Goal: Information Seeking & Learning: Learn about a topic

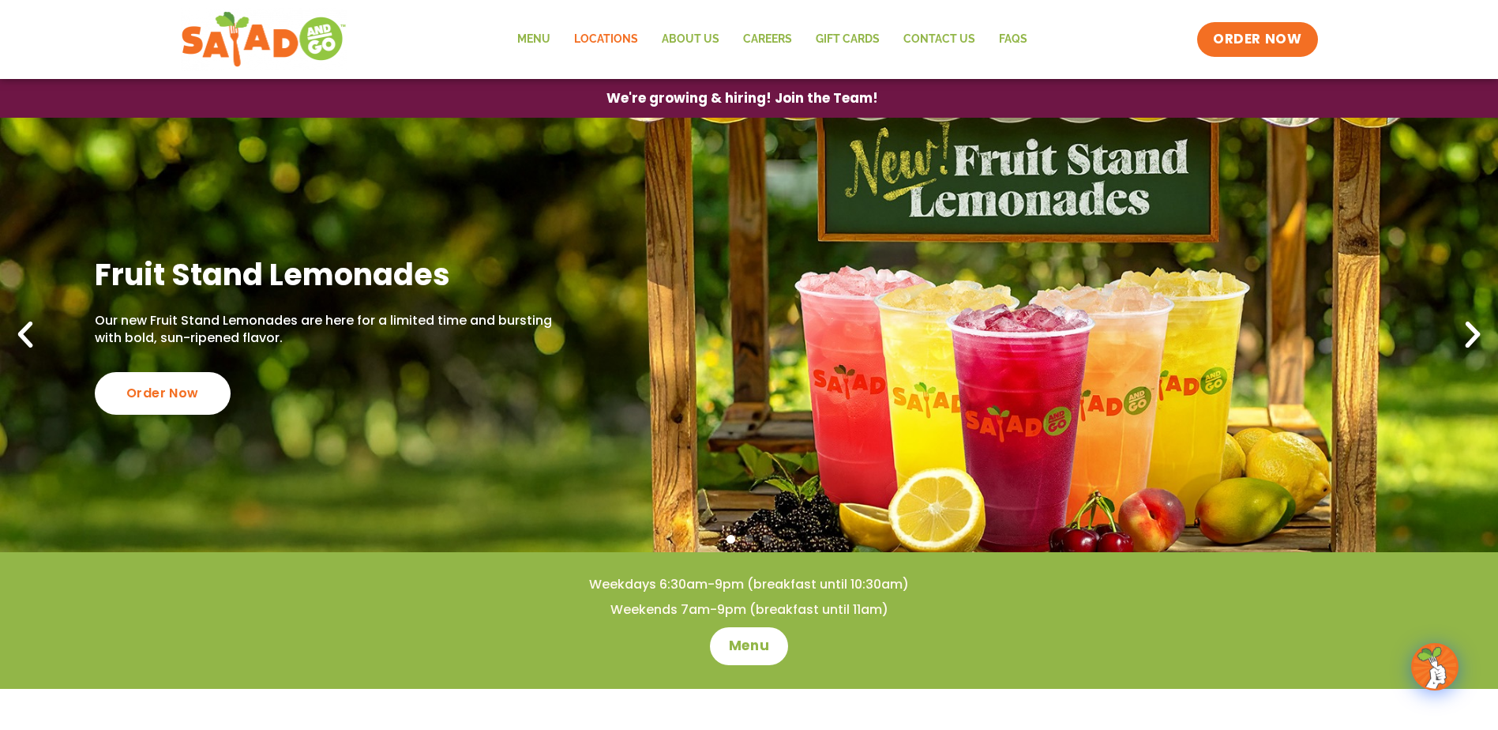
click at [595, 39] on link "Locations" at bounding box center [606, 39] width 88 height 36
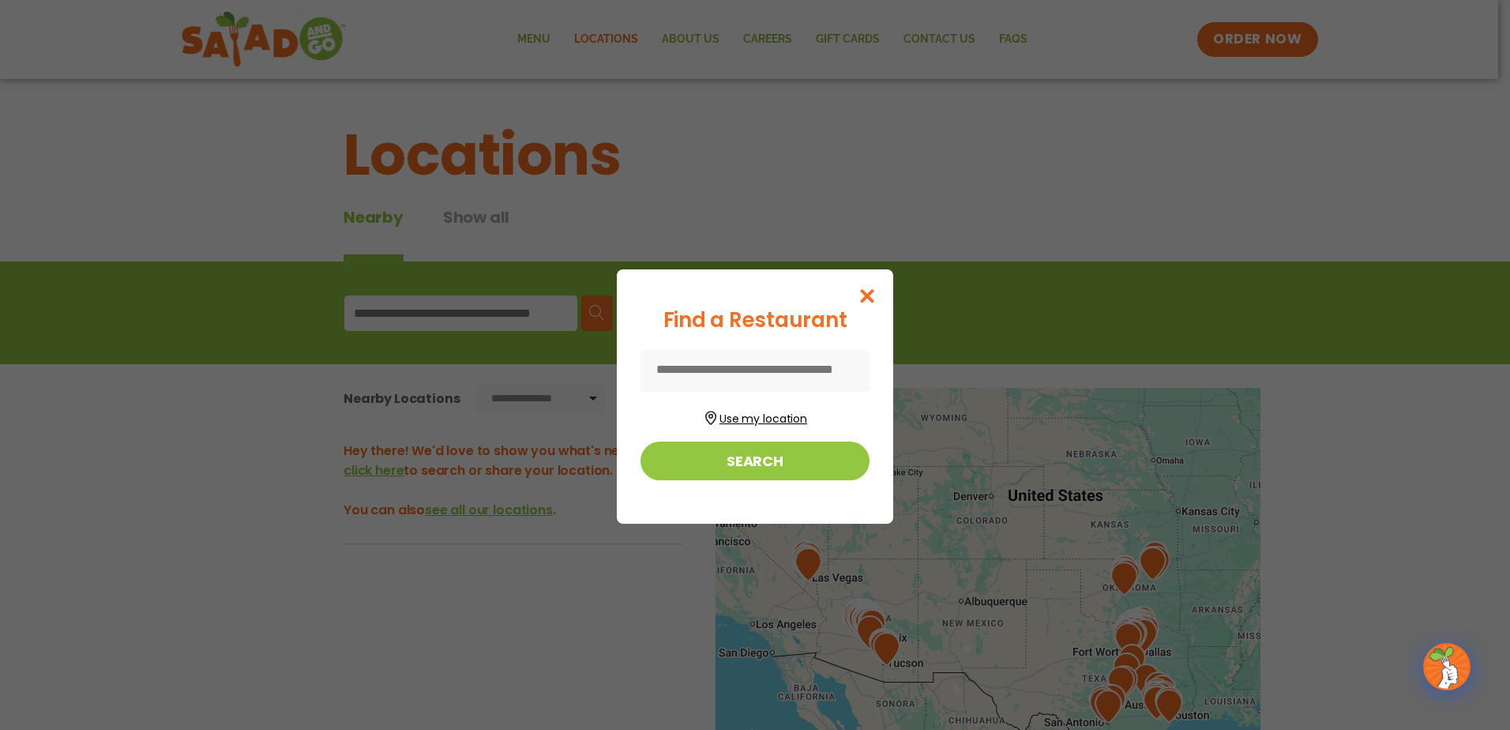
click at [774, 409] on button "Use my location" at bounding box center [754, 416] width 229 height 21
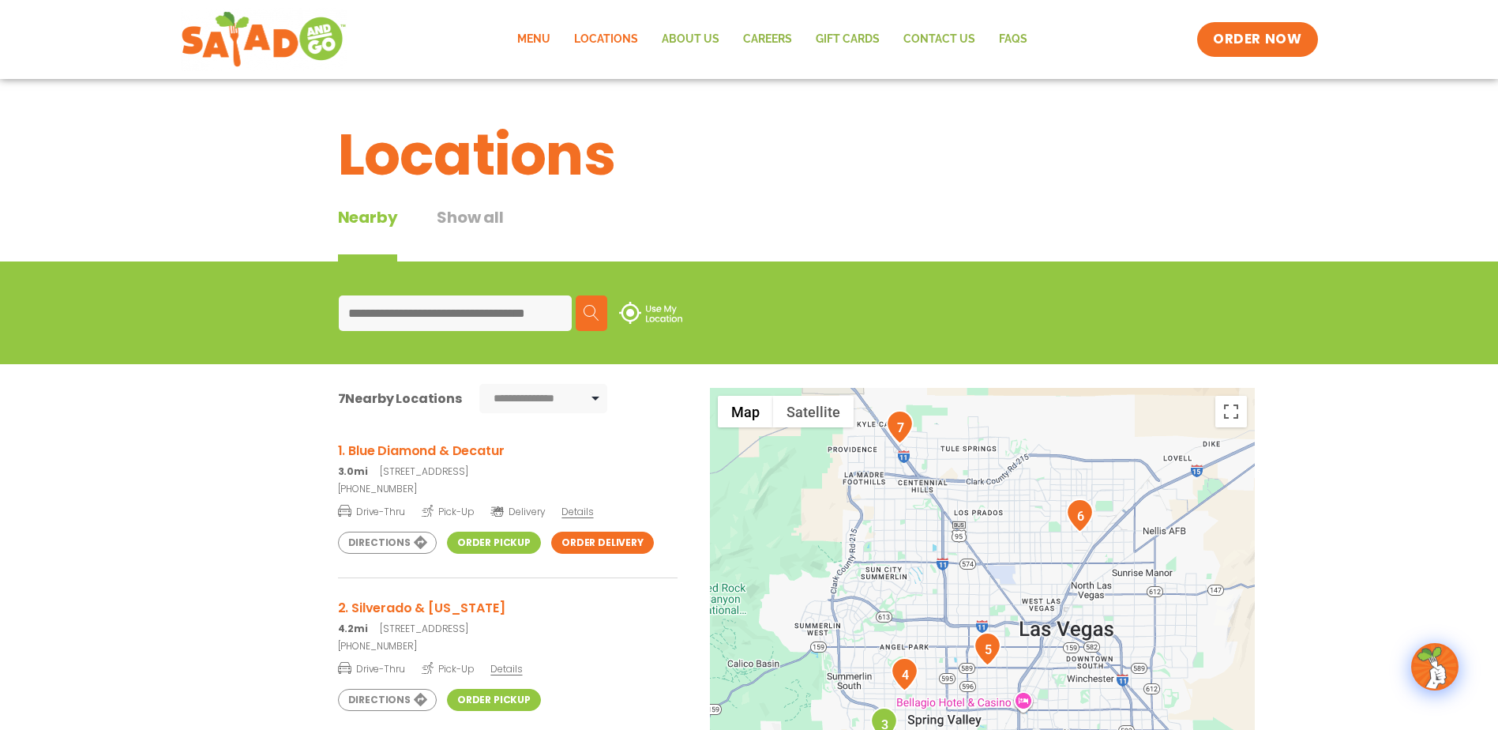
click at [543, 34] on link "Menu" at bounding box center [533, 39] width 57 height 36
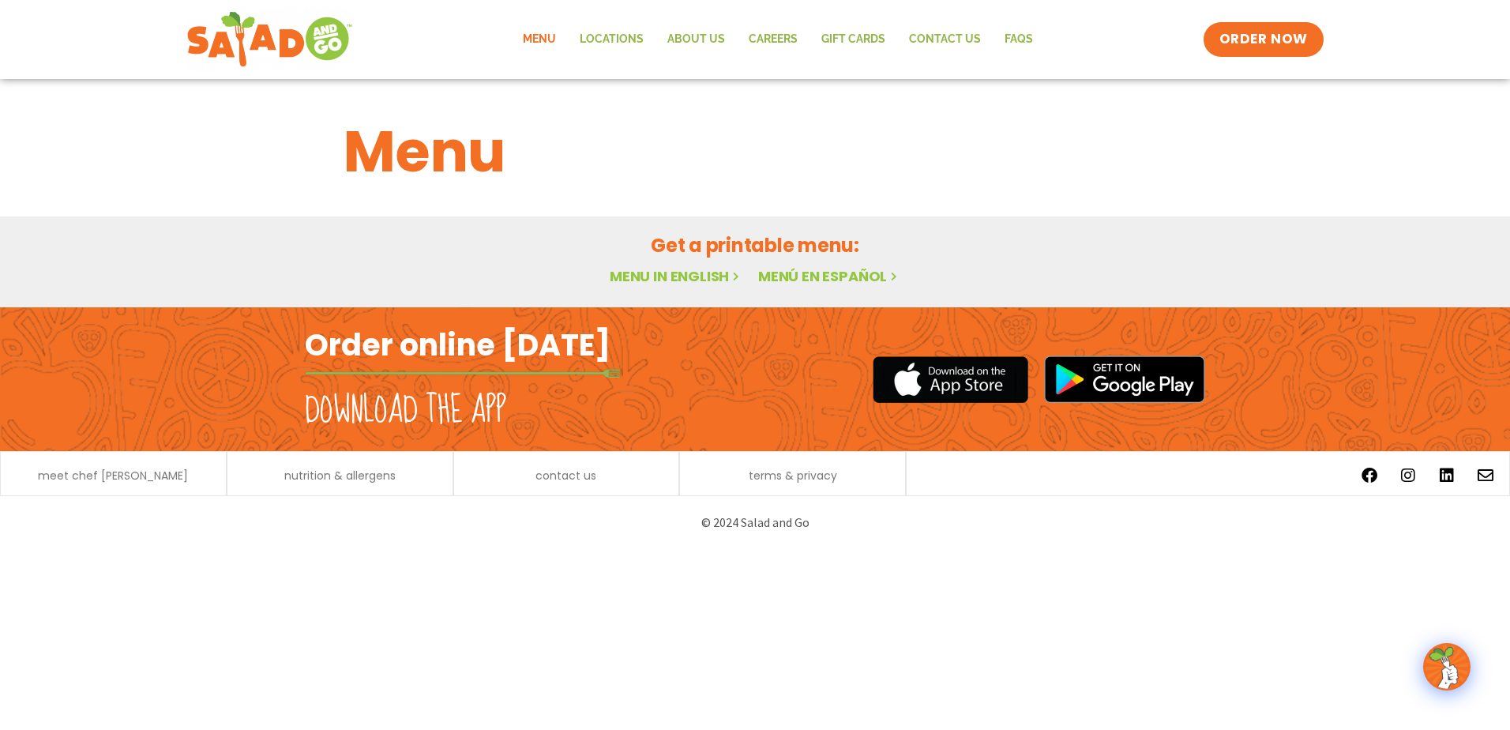
click at [649, 280] on link "Menu in English" at bounding box center [676, 276] width 133 height 20
click at [1161, 549] on html "Menu Locations About Us Careers GIFT CARDS Contact Us FAQs Menu Menu Locations …" at bounding box center [755, 274] width 1510 height 549
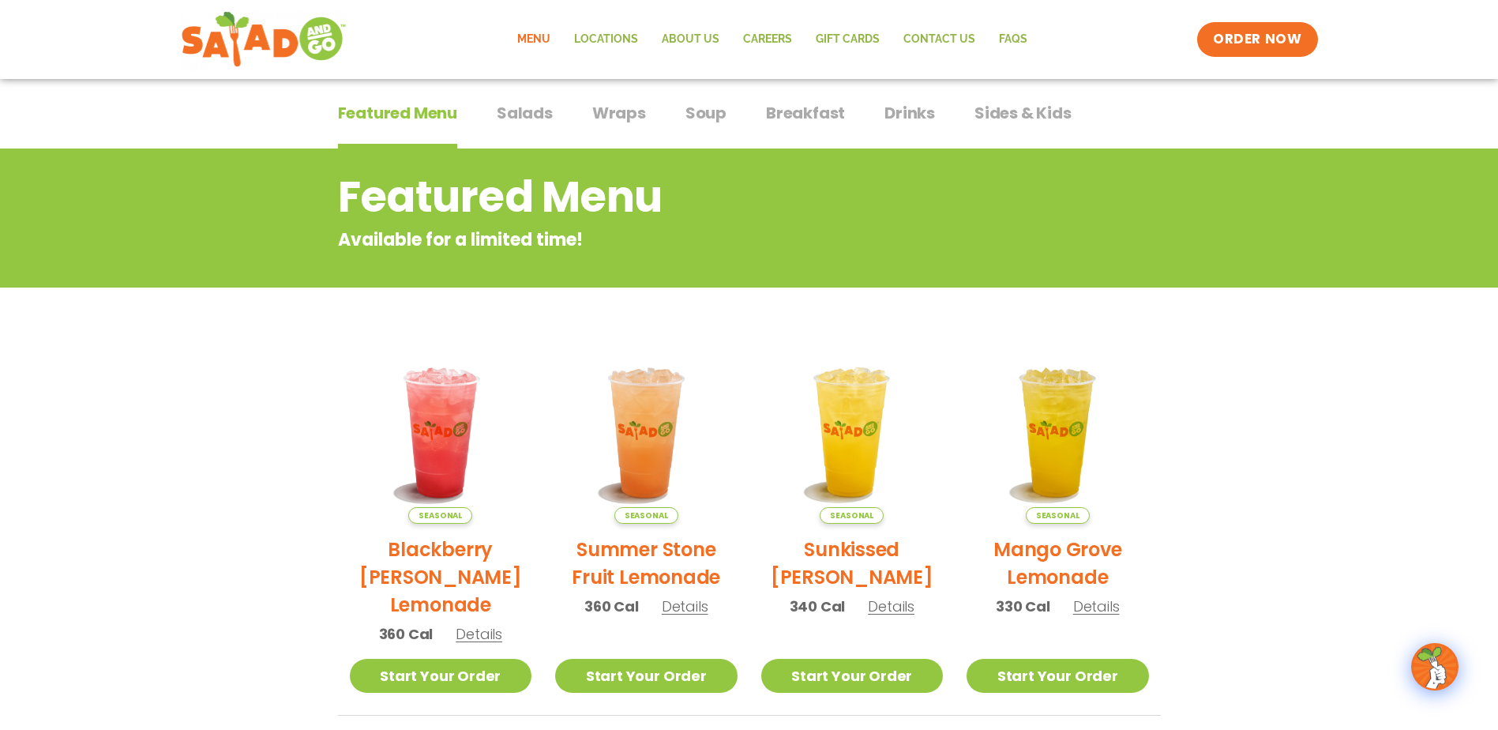
scroll to position [109, 0]
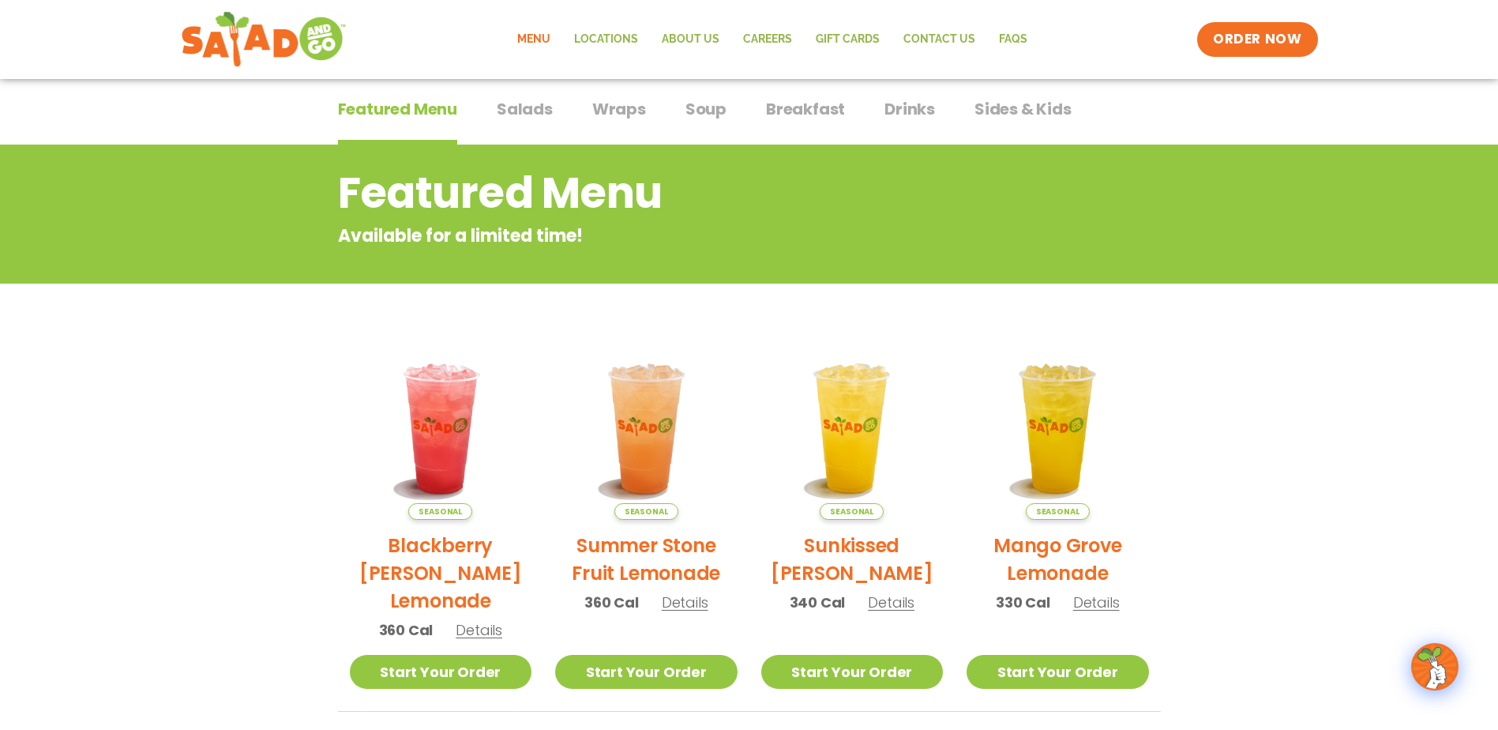
click at [540, 113] on span "Salads" at bounding box center [525, 109] width 56 height 24
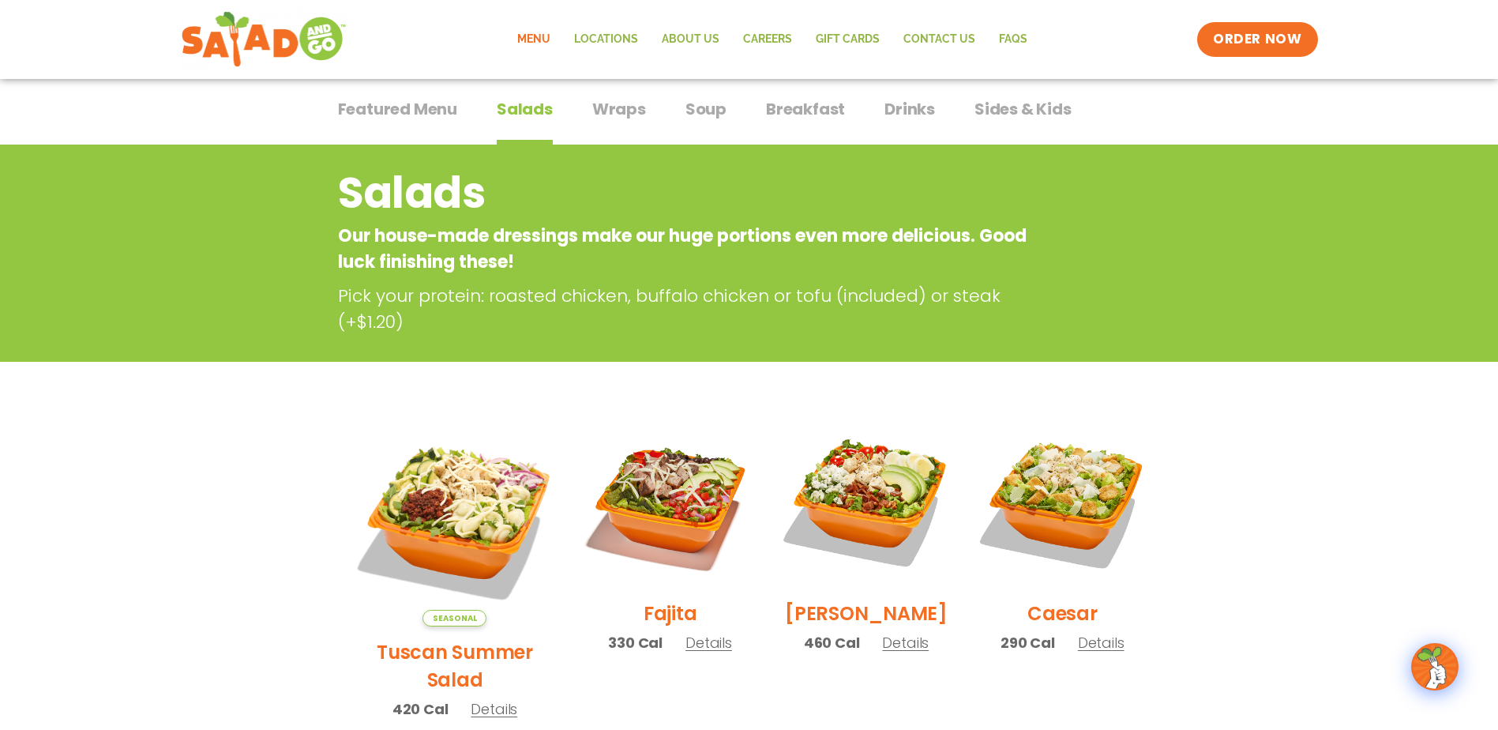
click at [626, 114] on span "Wraps" at bounding box center [619, 109] width 54 height 24
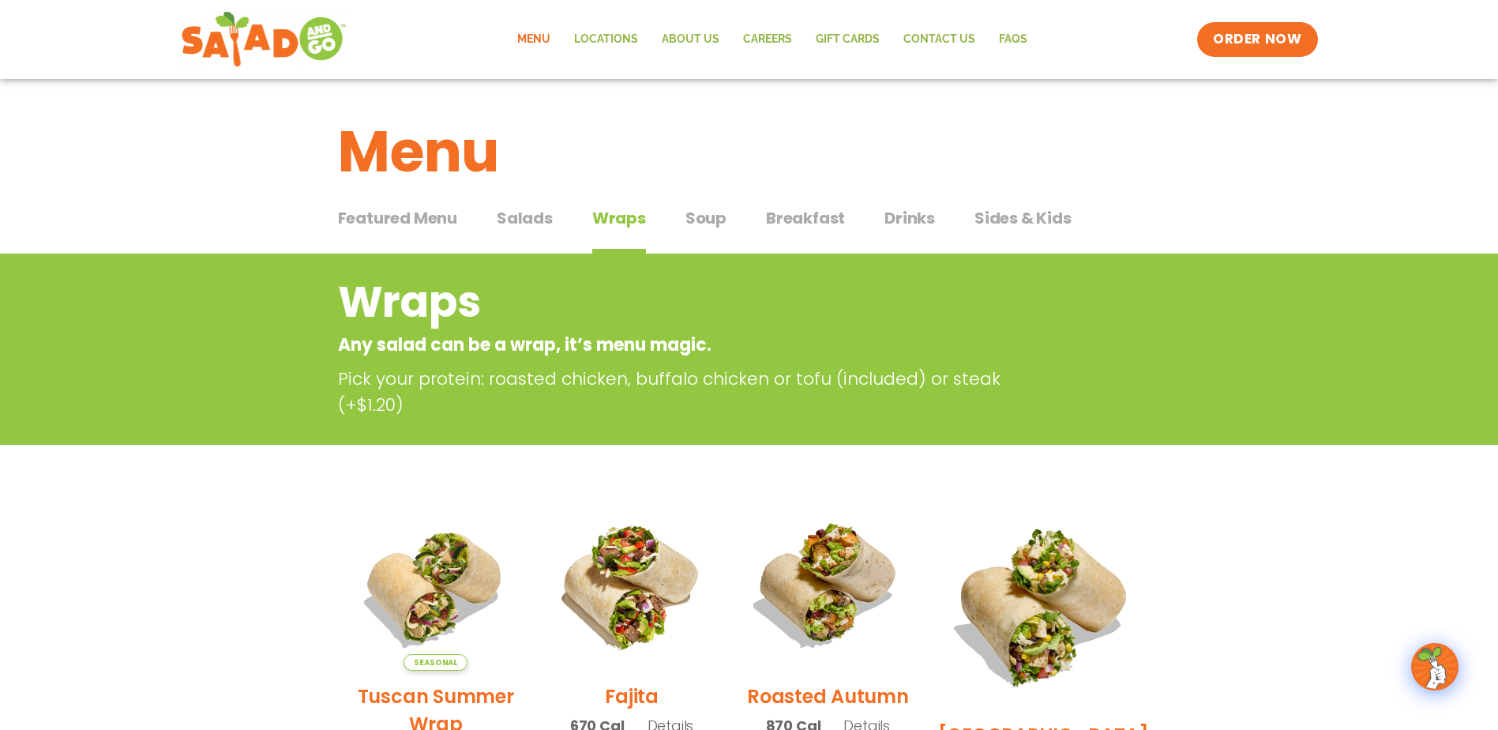
click at [1462, 83] on div "Menu" at bounding box center [749, 140] width 1498 height 122
click at [699, 225] on span "Soup" at bounding box center [705, 218] width 41 height 24
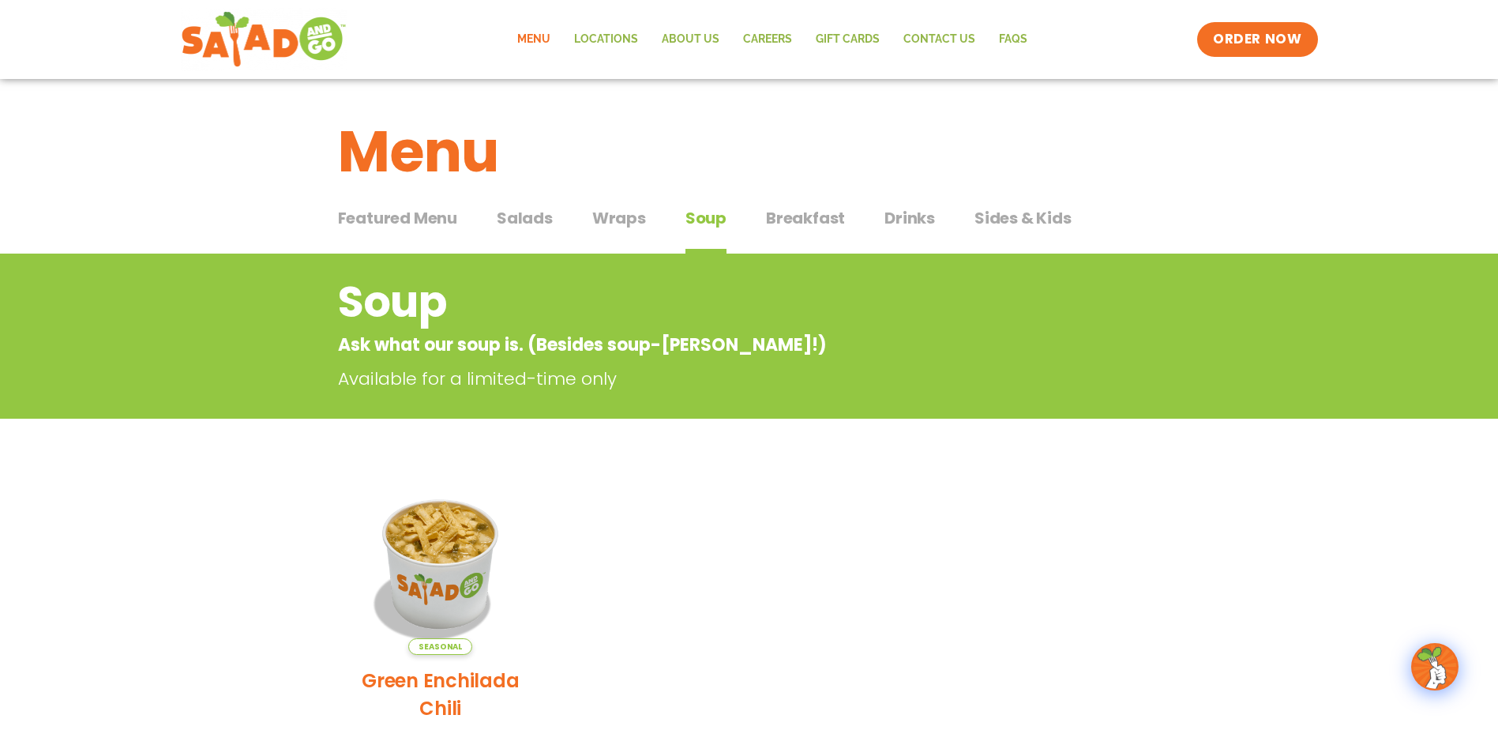
click at [785, 216] on span "Breakfast" at bounding box center [805, 218] width 79 height 24
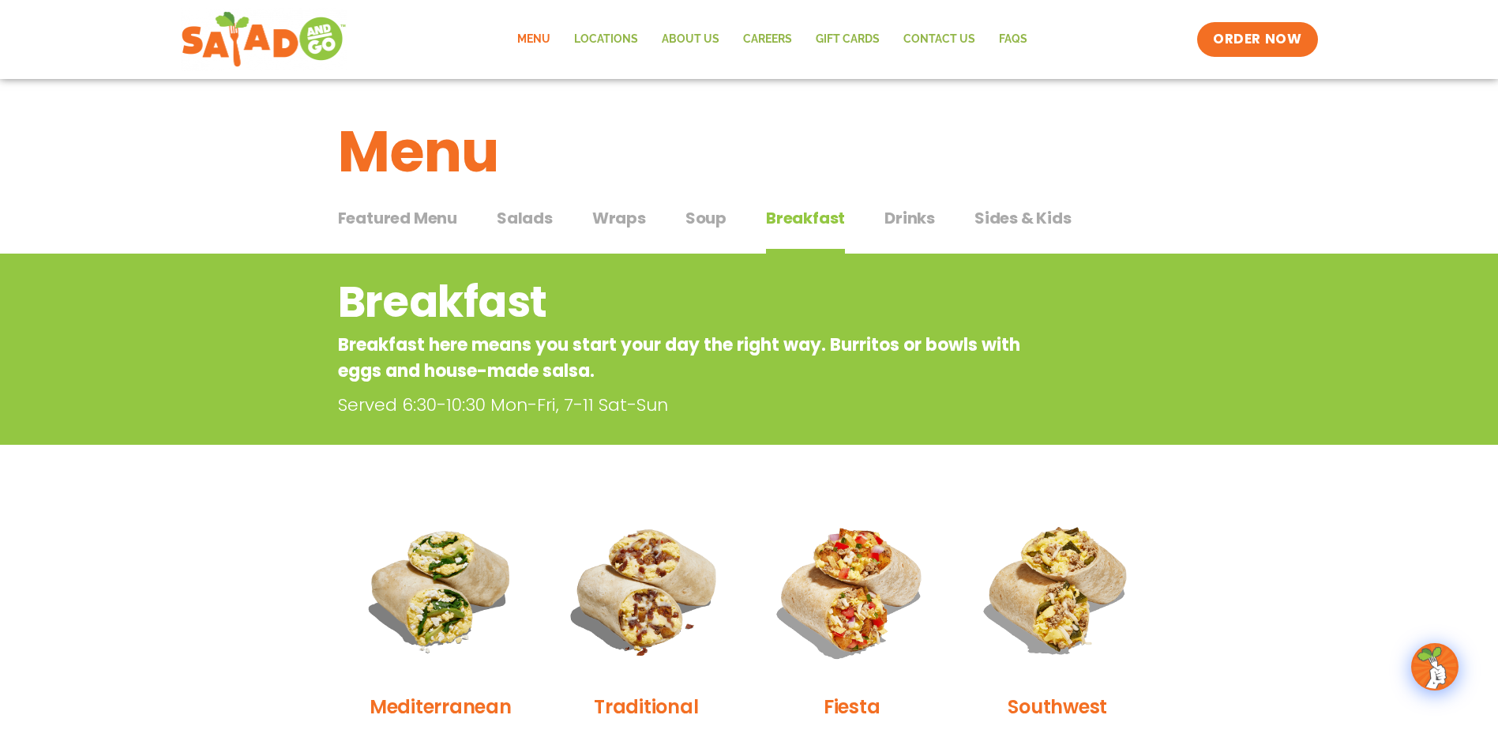
click at [906, 213] on span "Drinks" at bounding box center [909, 218] width 51 height 24
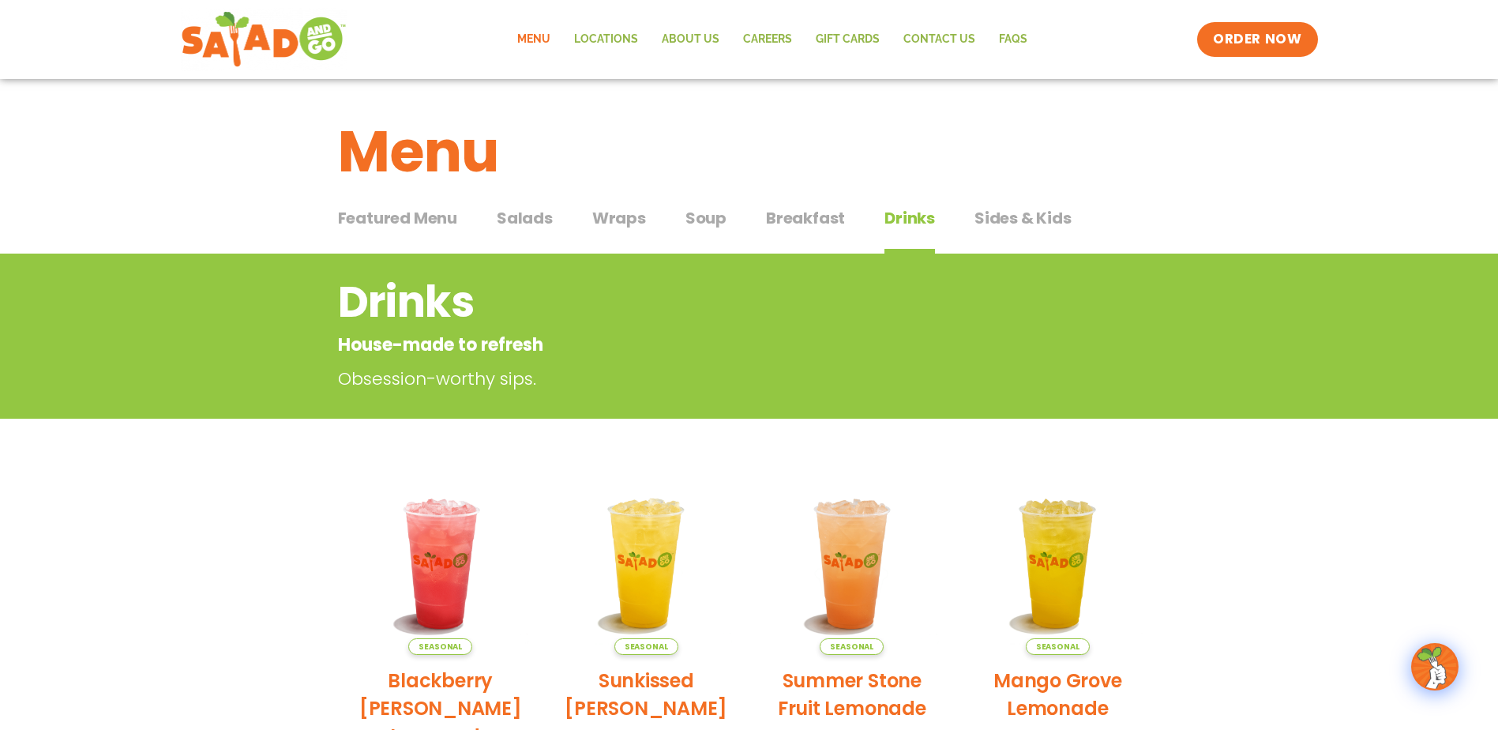
click at [993, 214] on span "Sides & Kids" at bounding box center [1022, 218] width 97 height 24
